Goal: Use online tool/utility: Utilize a website feature to perform a specific function

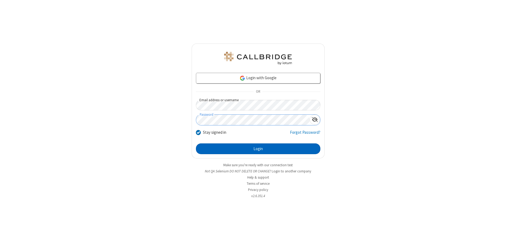
click at [258, 149] on button "Login" at bounding box center [258, 148] width 124 height 11
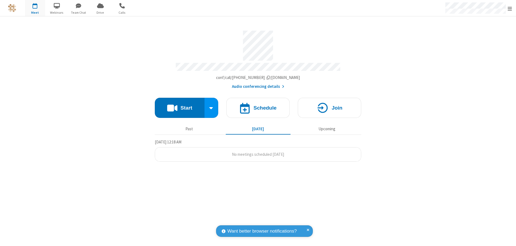
click at [179, 105] on button "Start" at bounding box center [180, 108] width 50 height 20
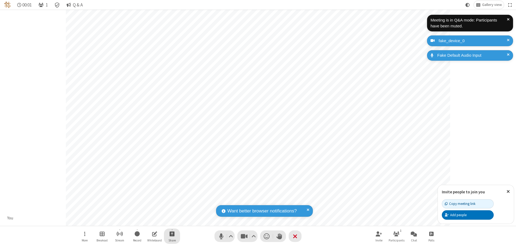
click at [172, 234] on span "Start sharing" at bounding box center [172, 234] width 5 height 7
click at [150, 211] on span "Present files & media" at bounding box center [150, 211] width 6 height 5
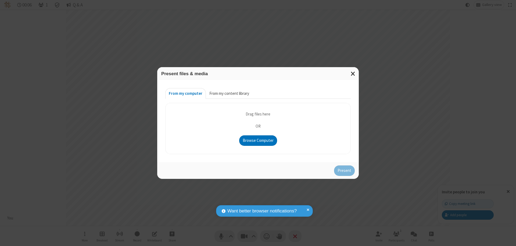
click at [229, 94] on button "From my content library" at bounding box center [229, 93] width 47 height 11
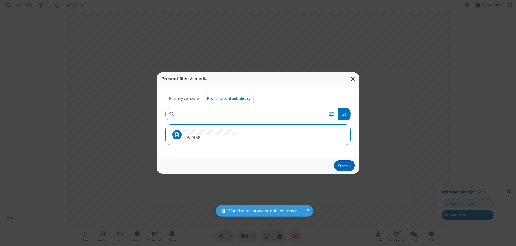
click at [345, 166] on button "Present" at bounding box center [344, 165] width 21 height 11
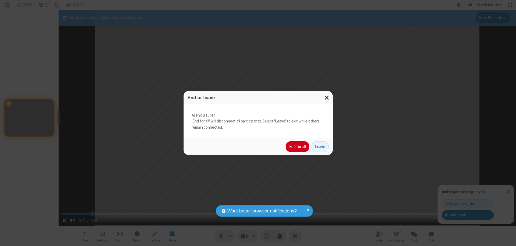
type input "1.619576"
click at [298, 147] on button "End for all" at bounding box center [298, 146] width 24 height 11
